Goal: Information Seeking & Learning: Learn about a topic

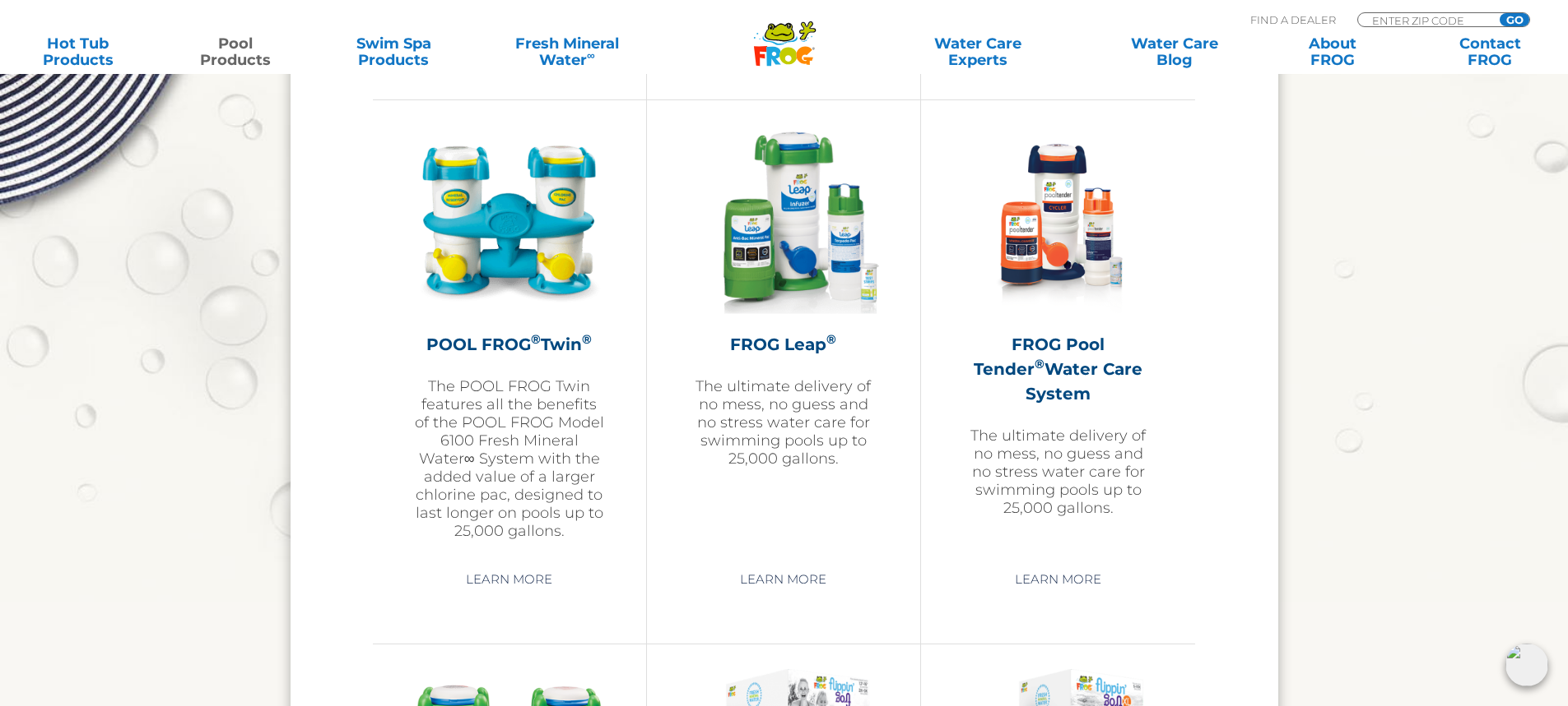
scroll to position [2713, 0]
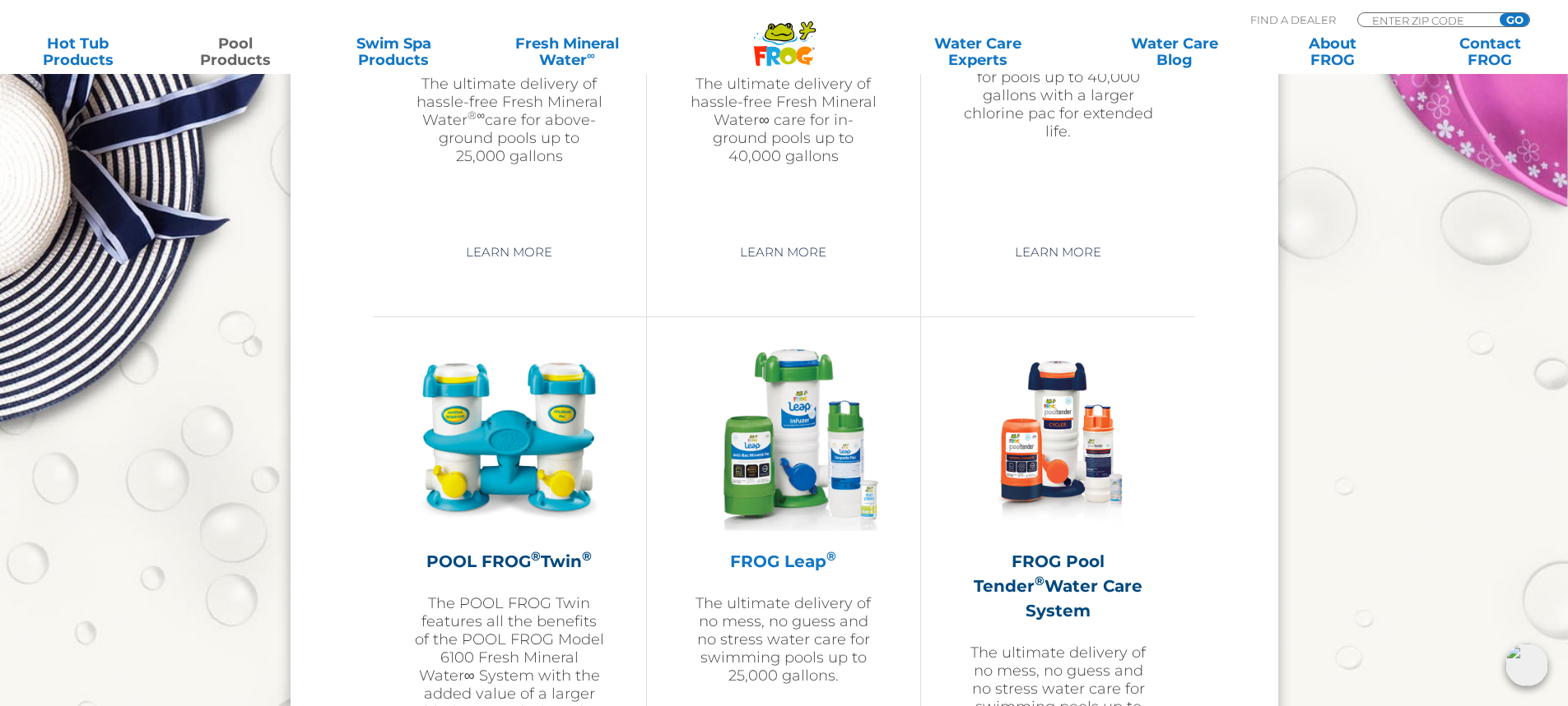
click at [723, 482] on img at bounding box center [783, 438] width 191 height 191
